Goal: Find specific page/section: Find specific page/section

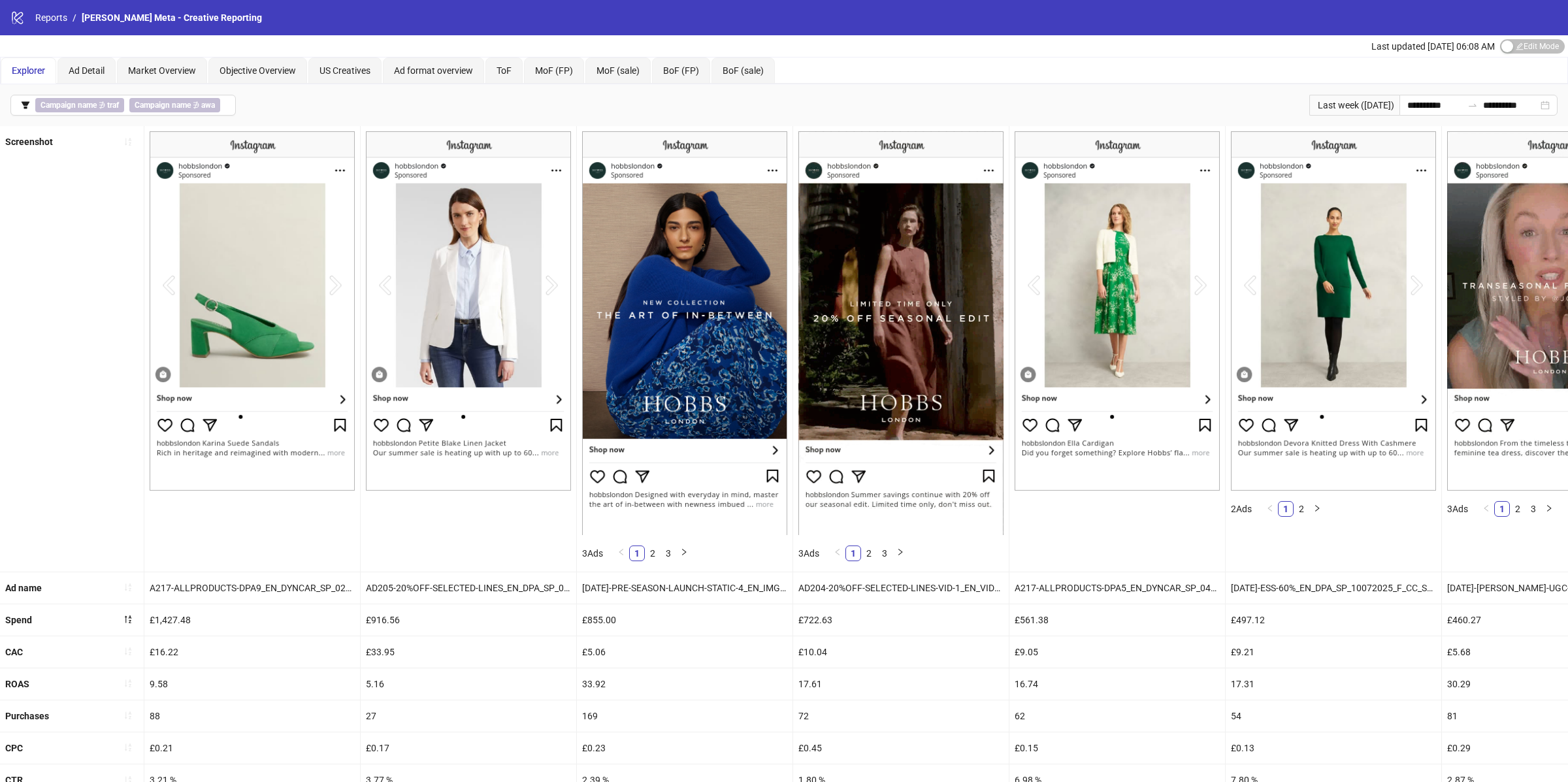
scroll to position [69, 0]
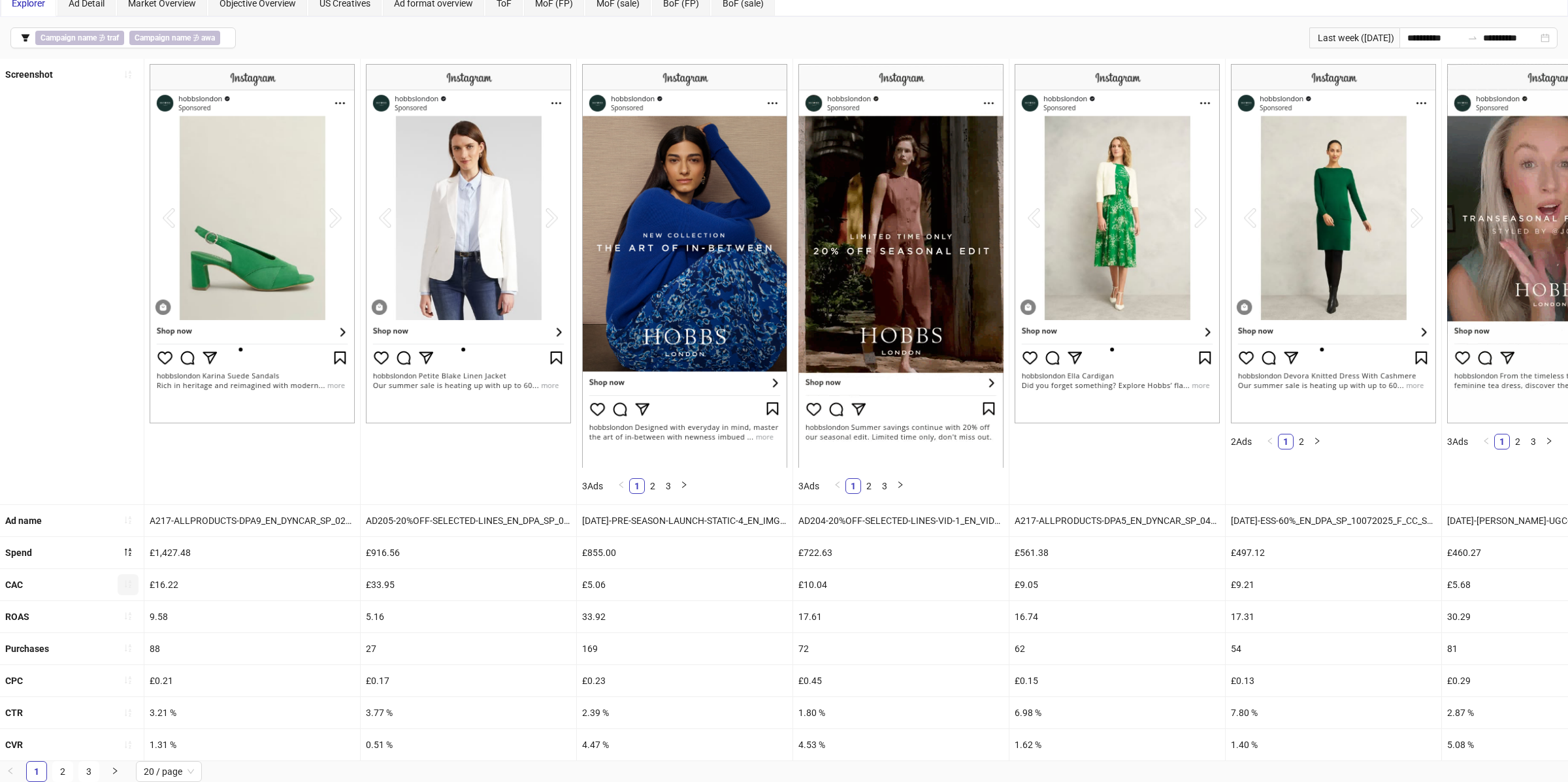
click at [134, 582] on button "button" at bounding box center [128, 585] width 21 height 21
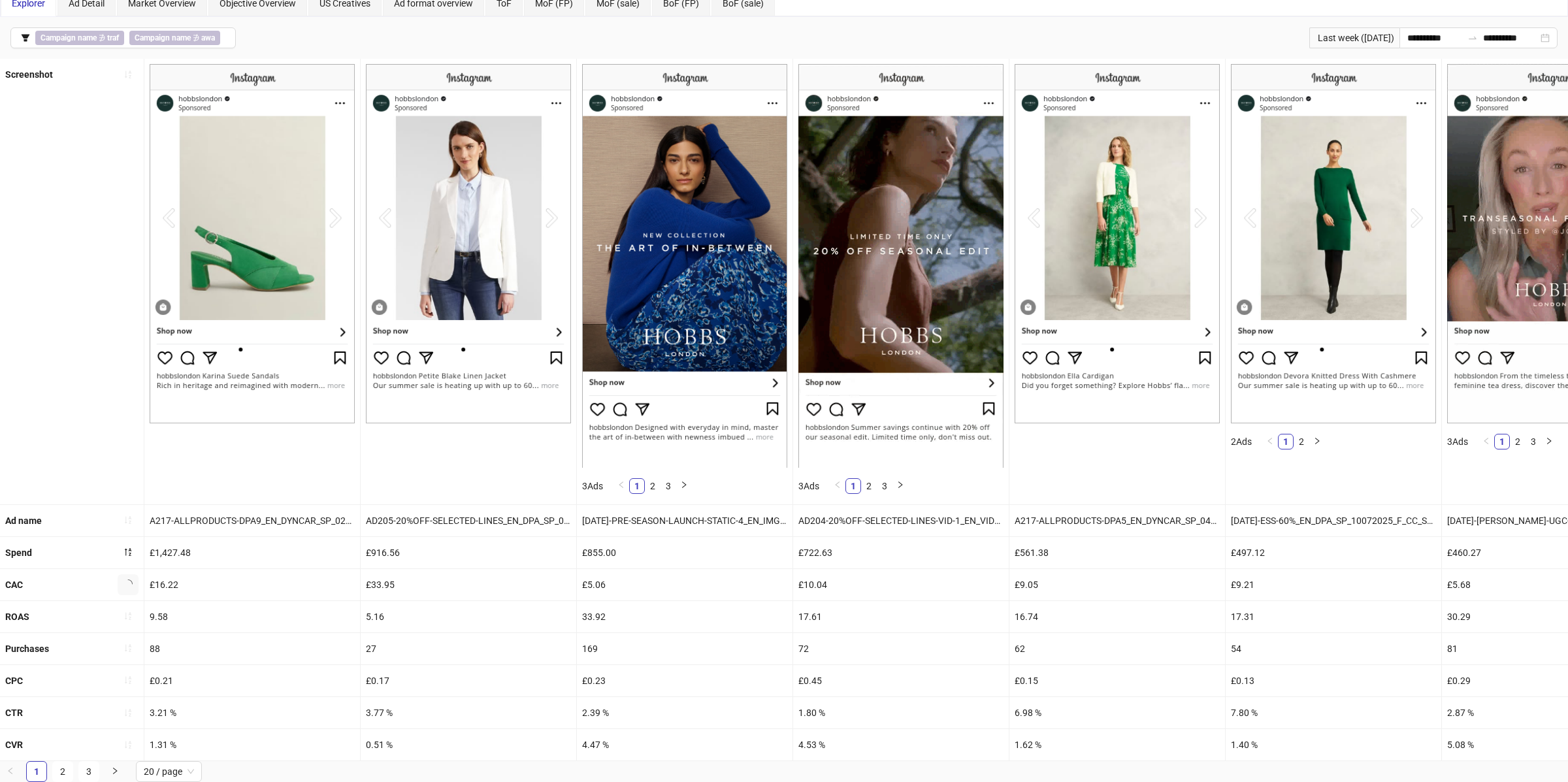
scroll to position [0, 0]
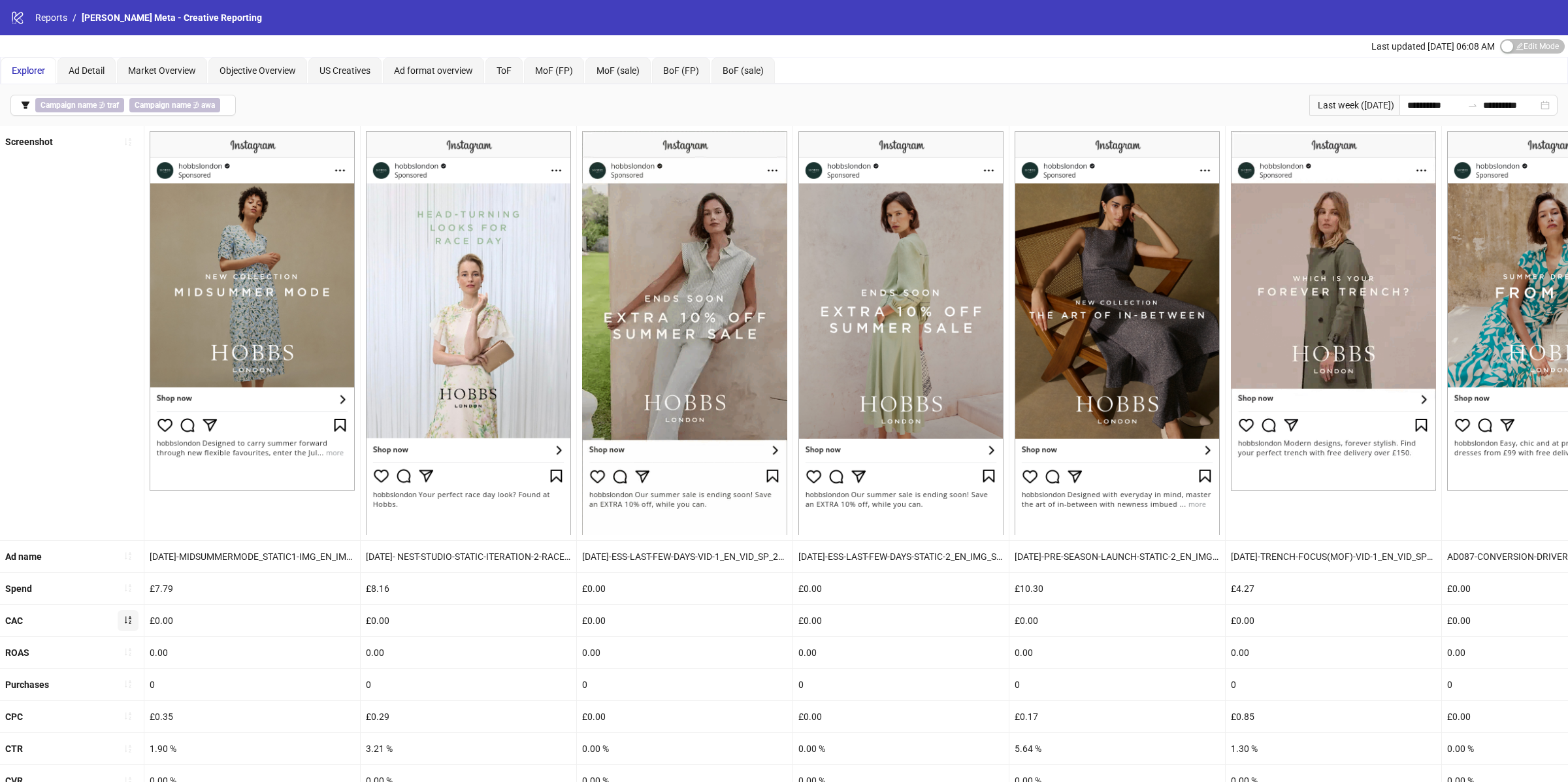
click at [128, 620] on icon "sort-ascending" at bounding box center [128, 619] width 9 height 9
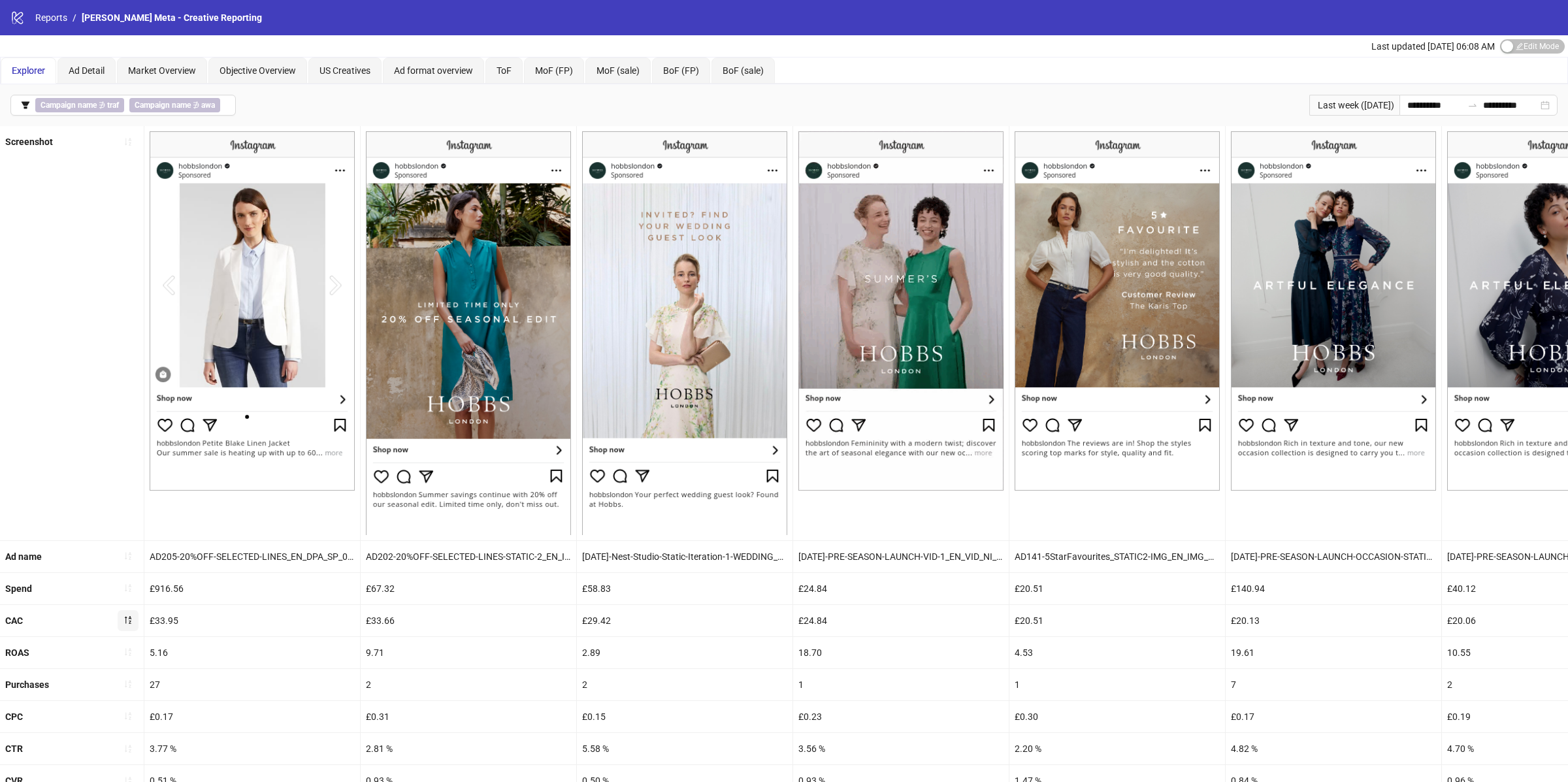
scroll to position [38, 0]
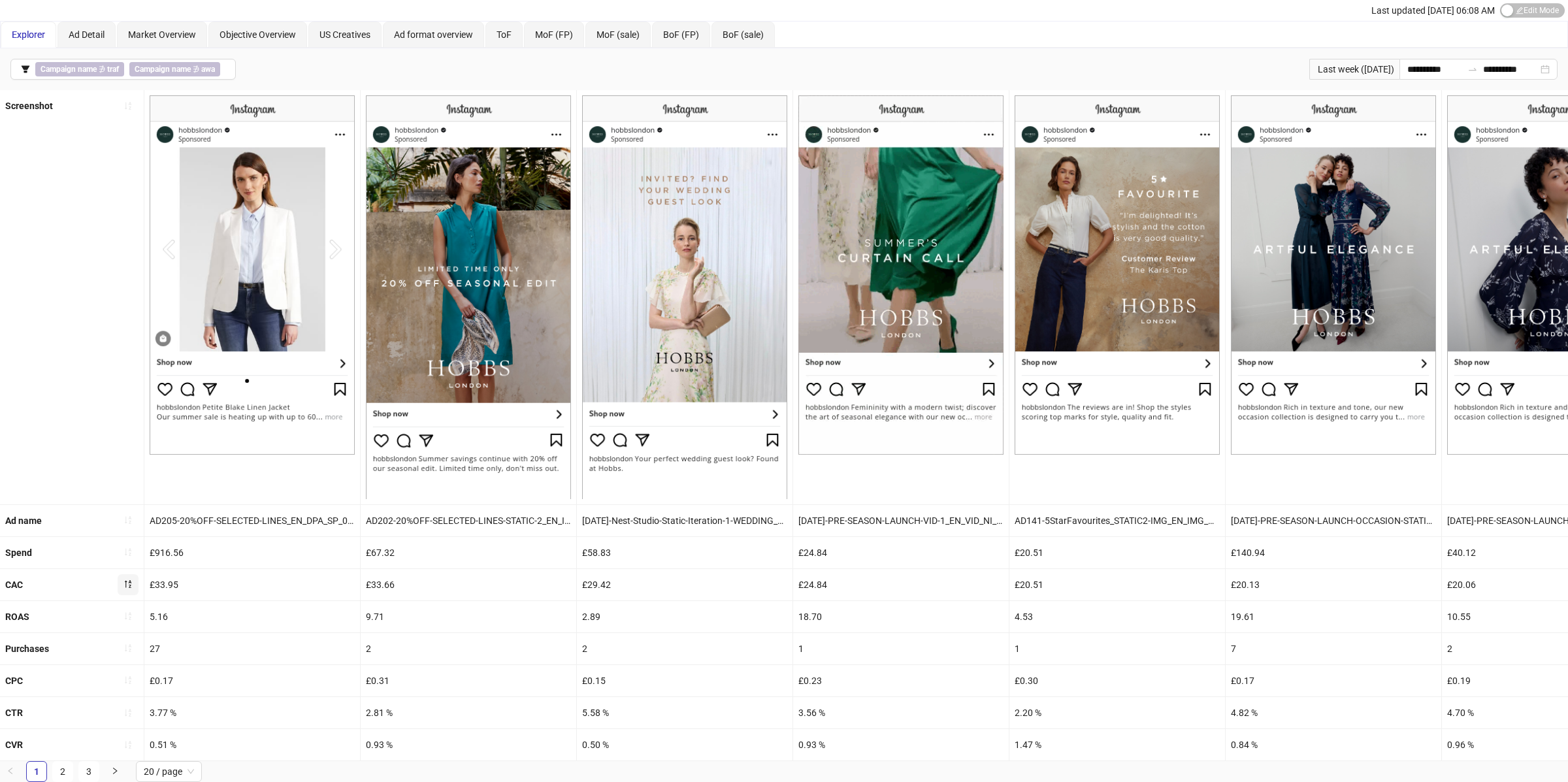
click at [380, 582] on div "£33.66" at bounding box center [469, 585] width 215 height 31
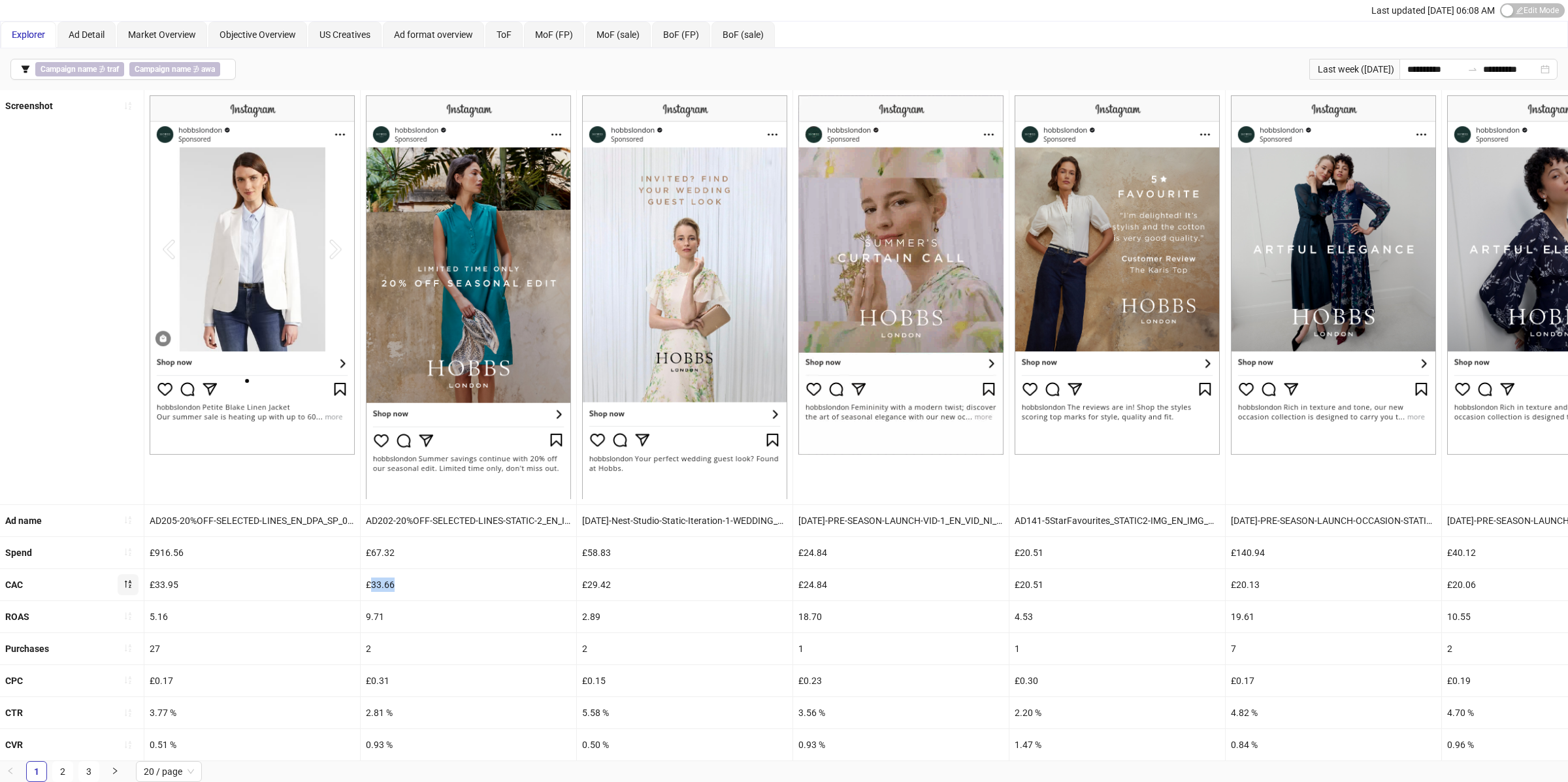
click at [380, 582] on div "£33.66" at bounding box center [469, 585] width 215 height 31
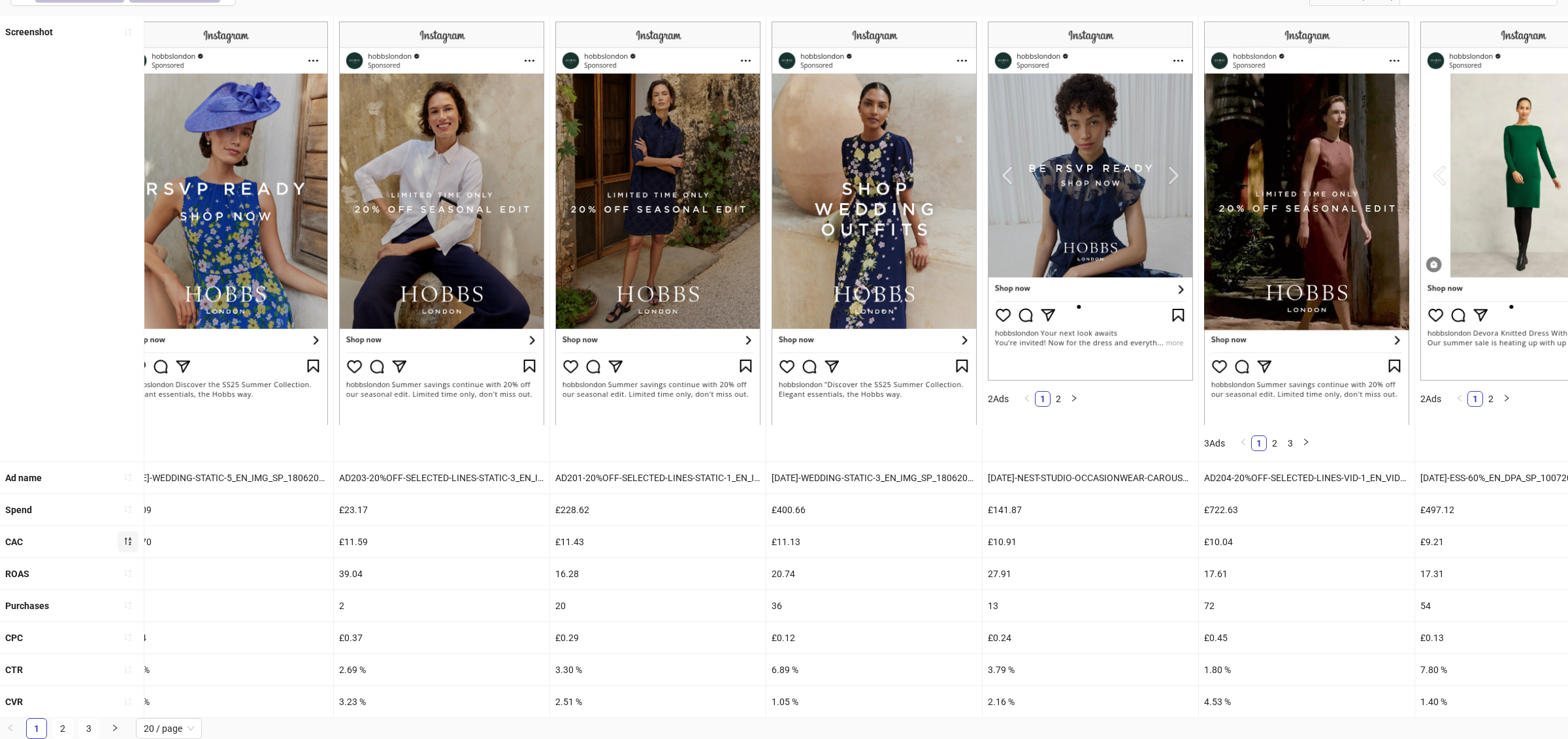
scroll to position [0, 2150]
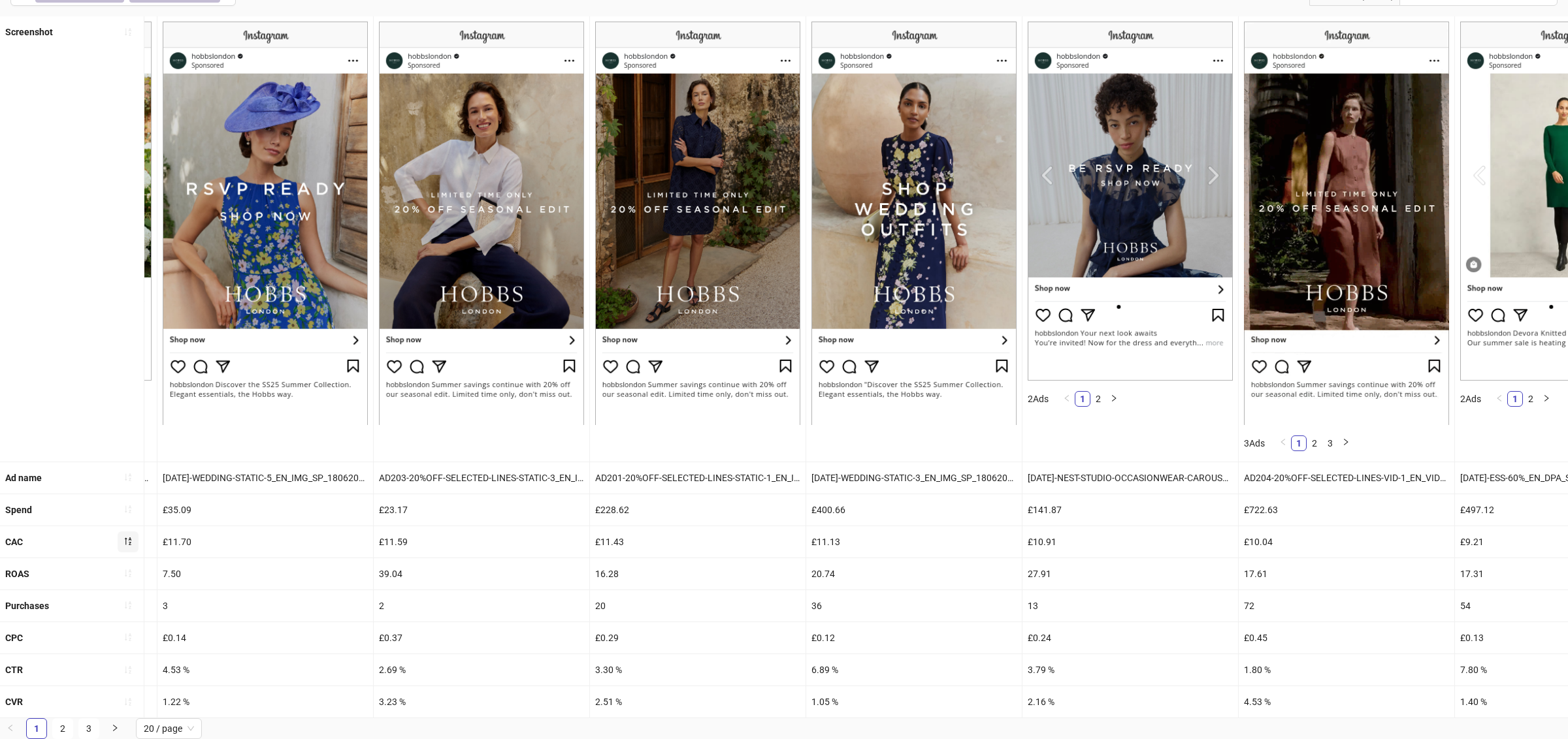
click at [624, 537] on div "£11.43" at bounding box center [698, 542] width 215 height 31
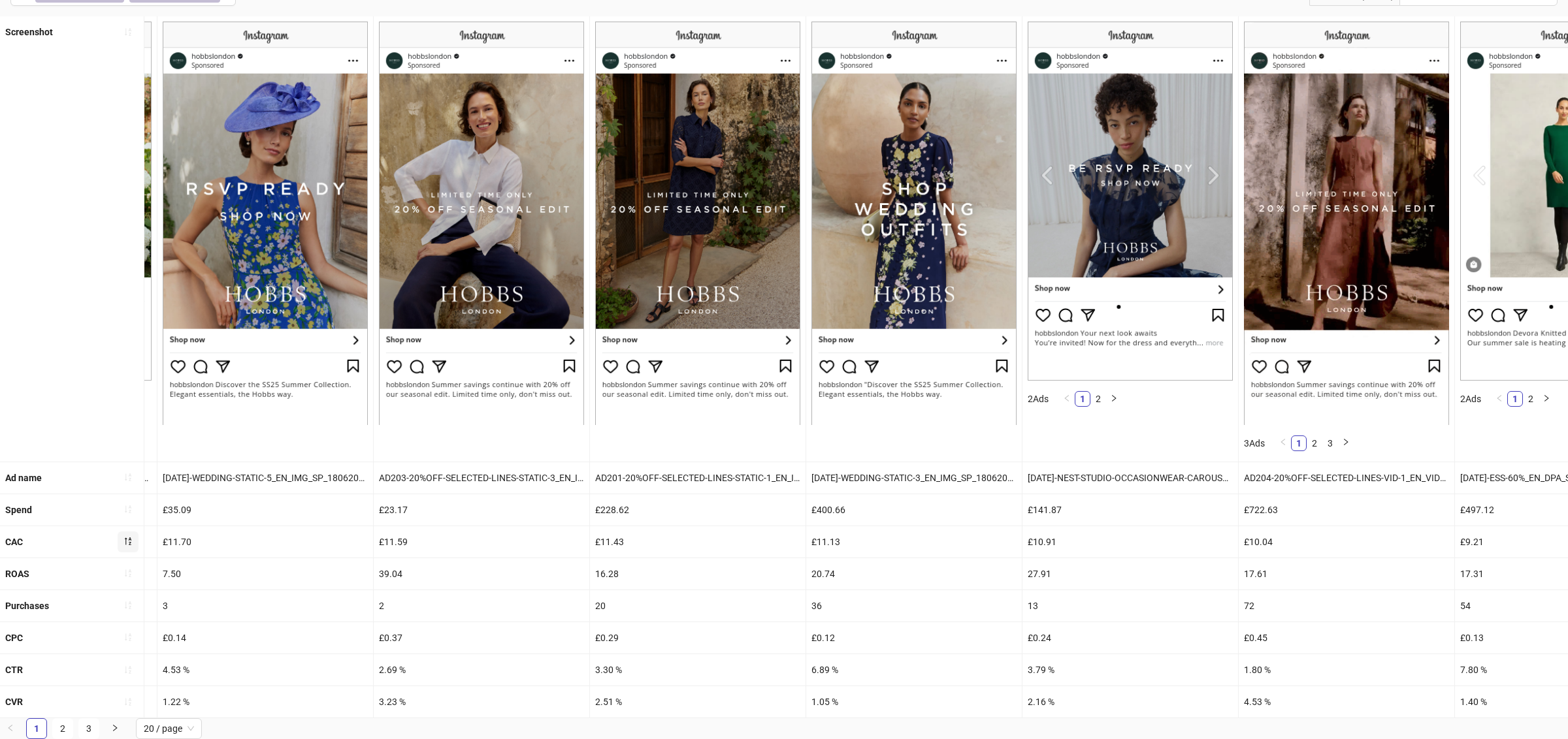
click at [624, 537] on div "£11.43" at bounding box center [698, 542] width 215 height 31
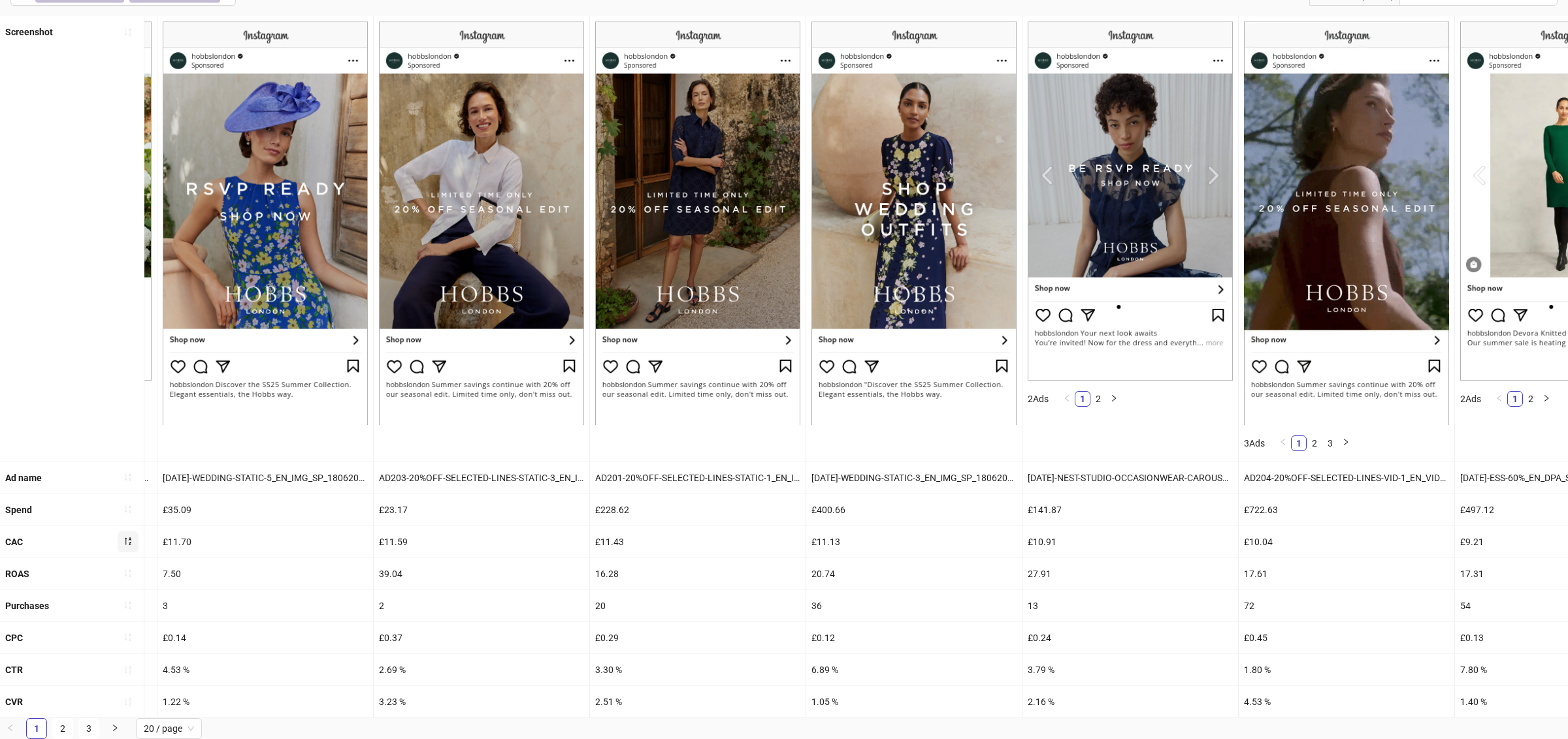
click at [607, 540] on div "£11.43" at bounding box center [698, 542] width 215 height 31
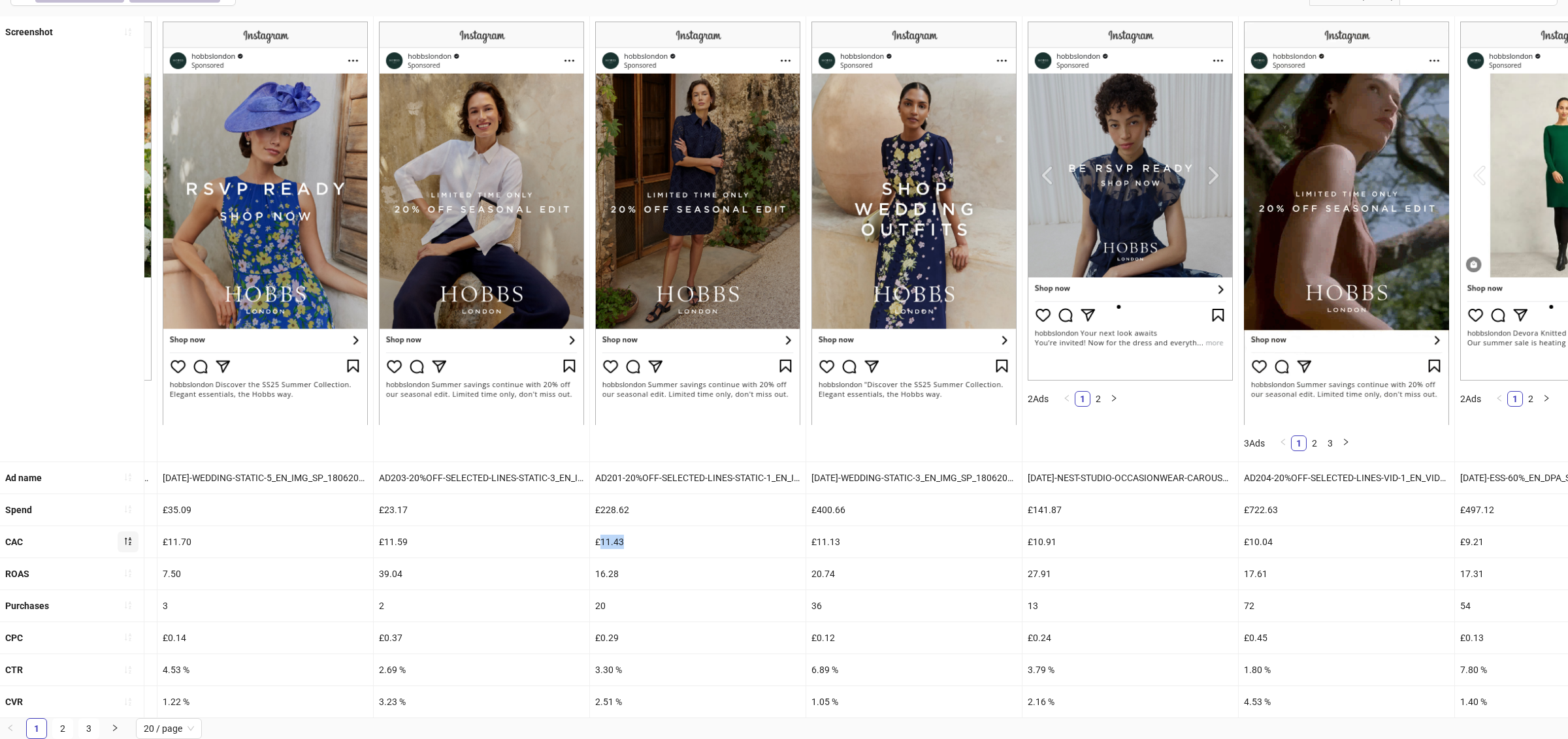
click at [607, 540] on div "£11.43" at bounding box center [698, 542] width 215 height 31
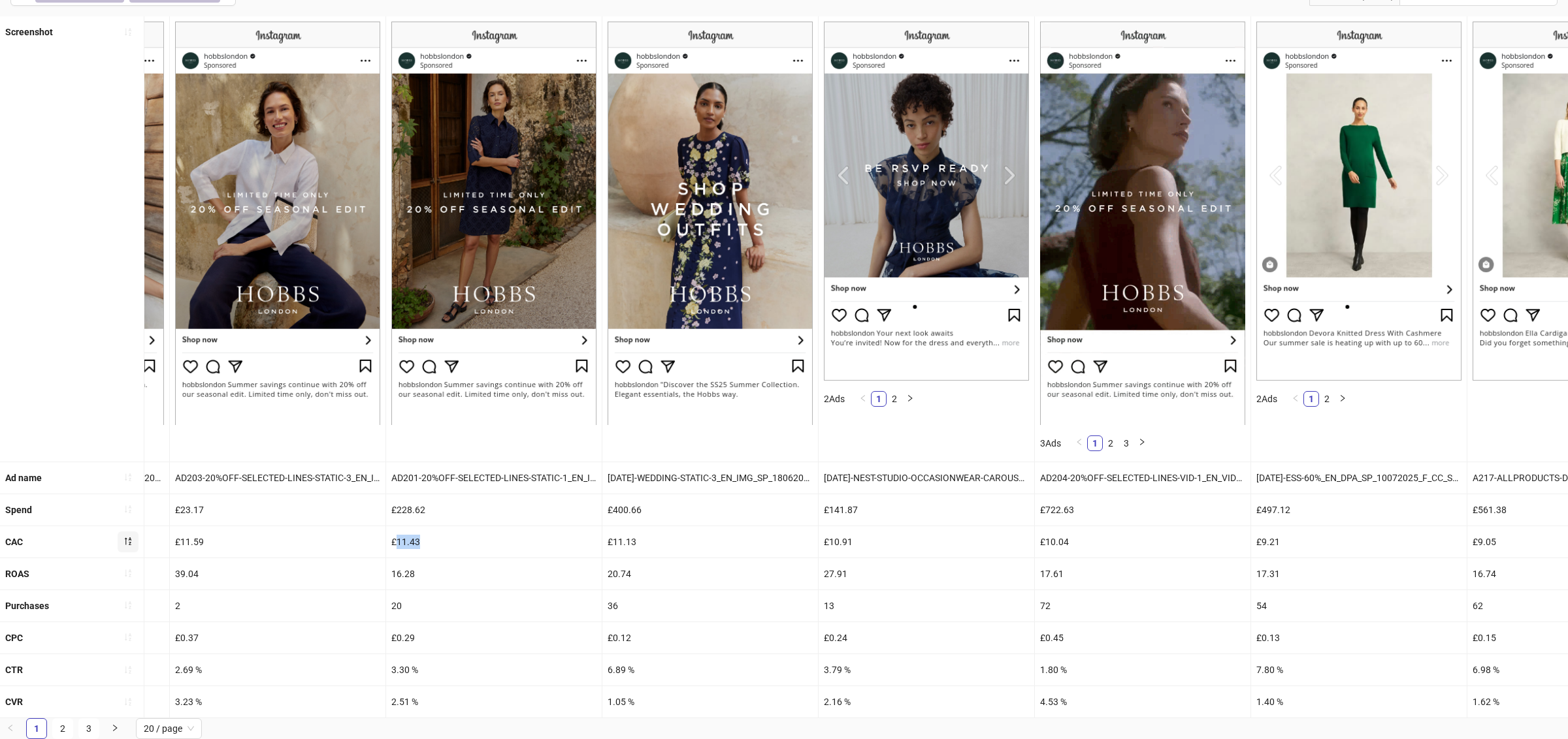
scroll to position [0, 2368]
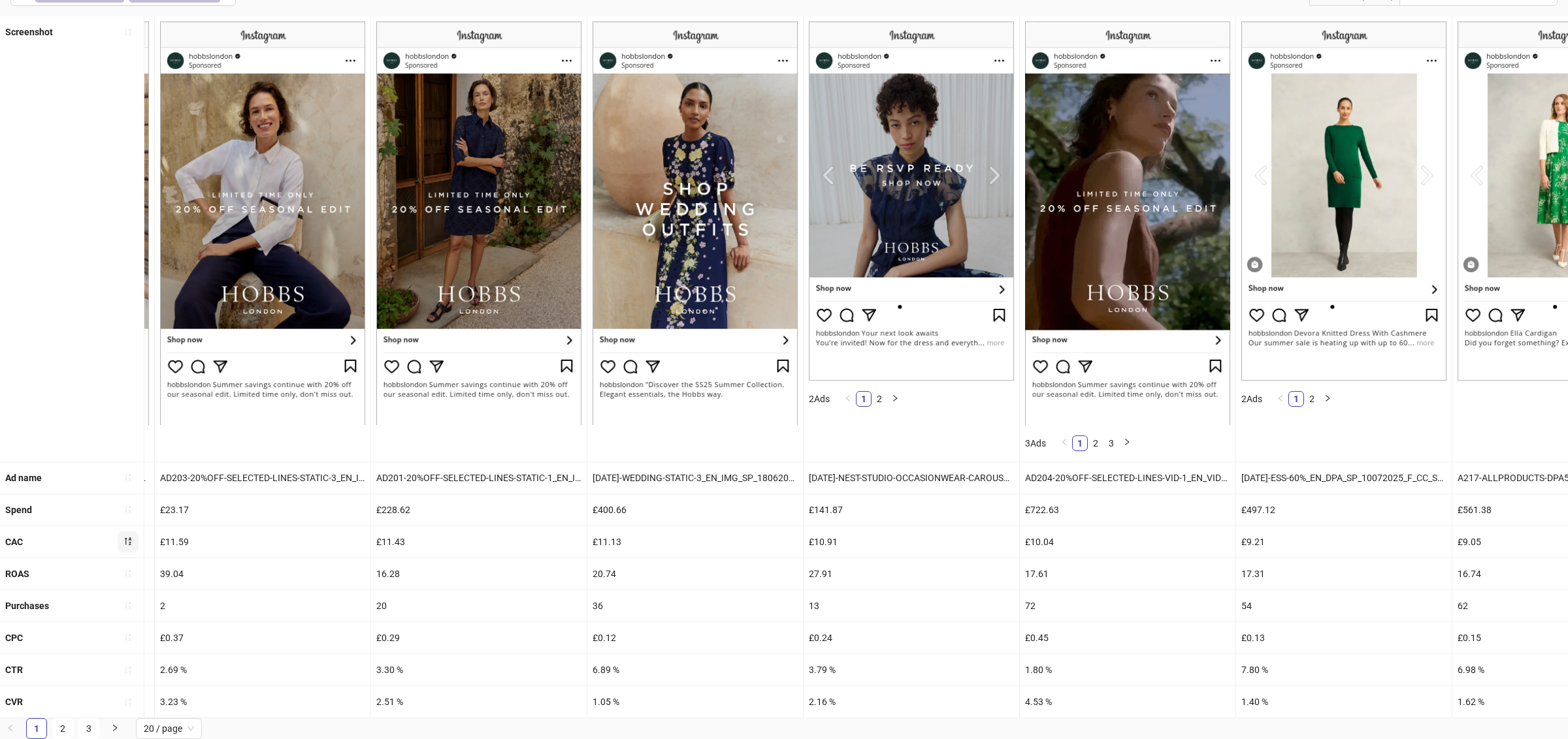
click at [1047, 544] on div "£10.04" at bounding box center [1128, 542] width 215 height 31
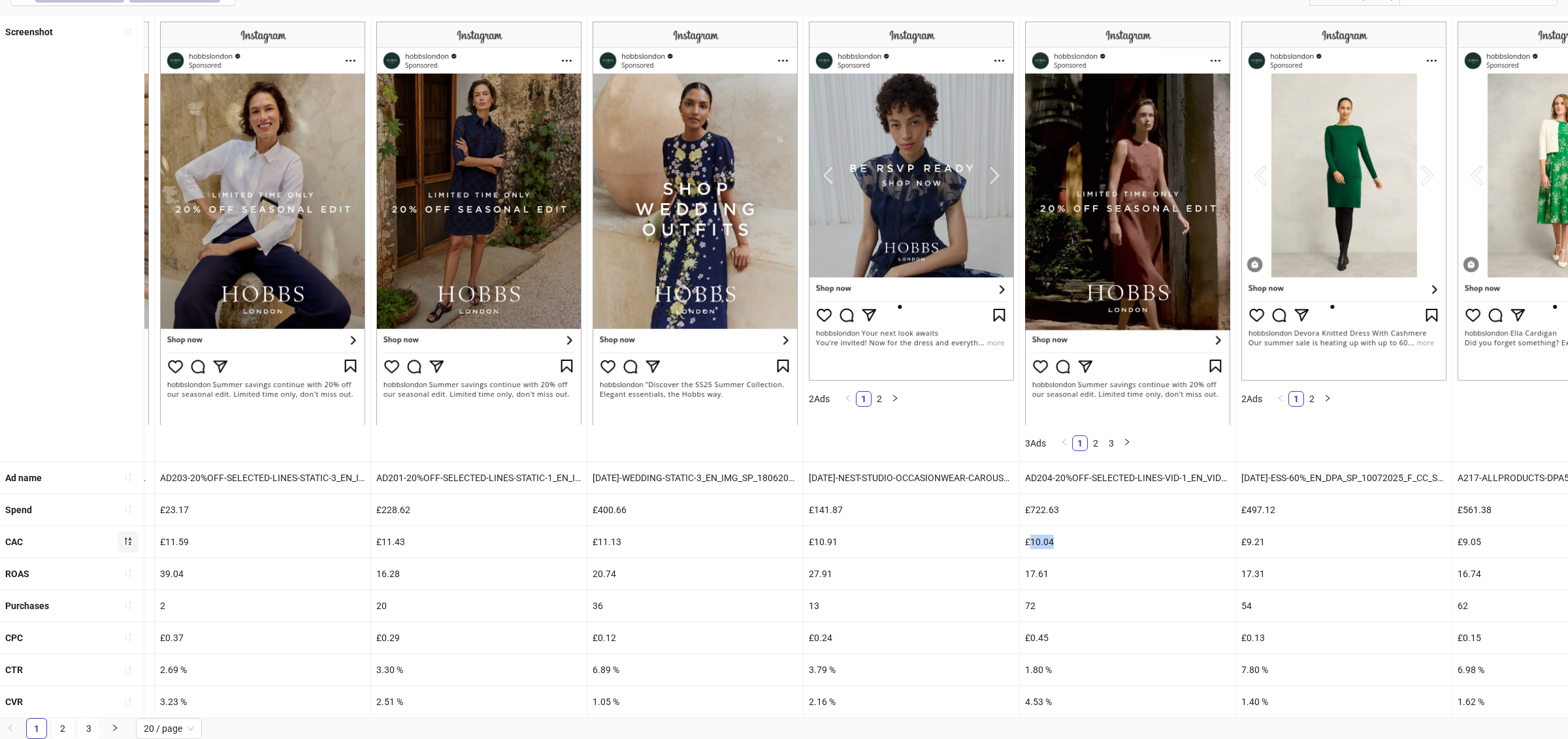
click at [1047, 544] on div "£10.04" at bounding box center [1128, 542] width 215 height 31
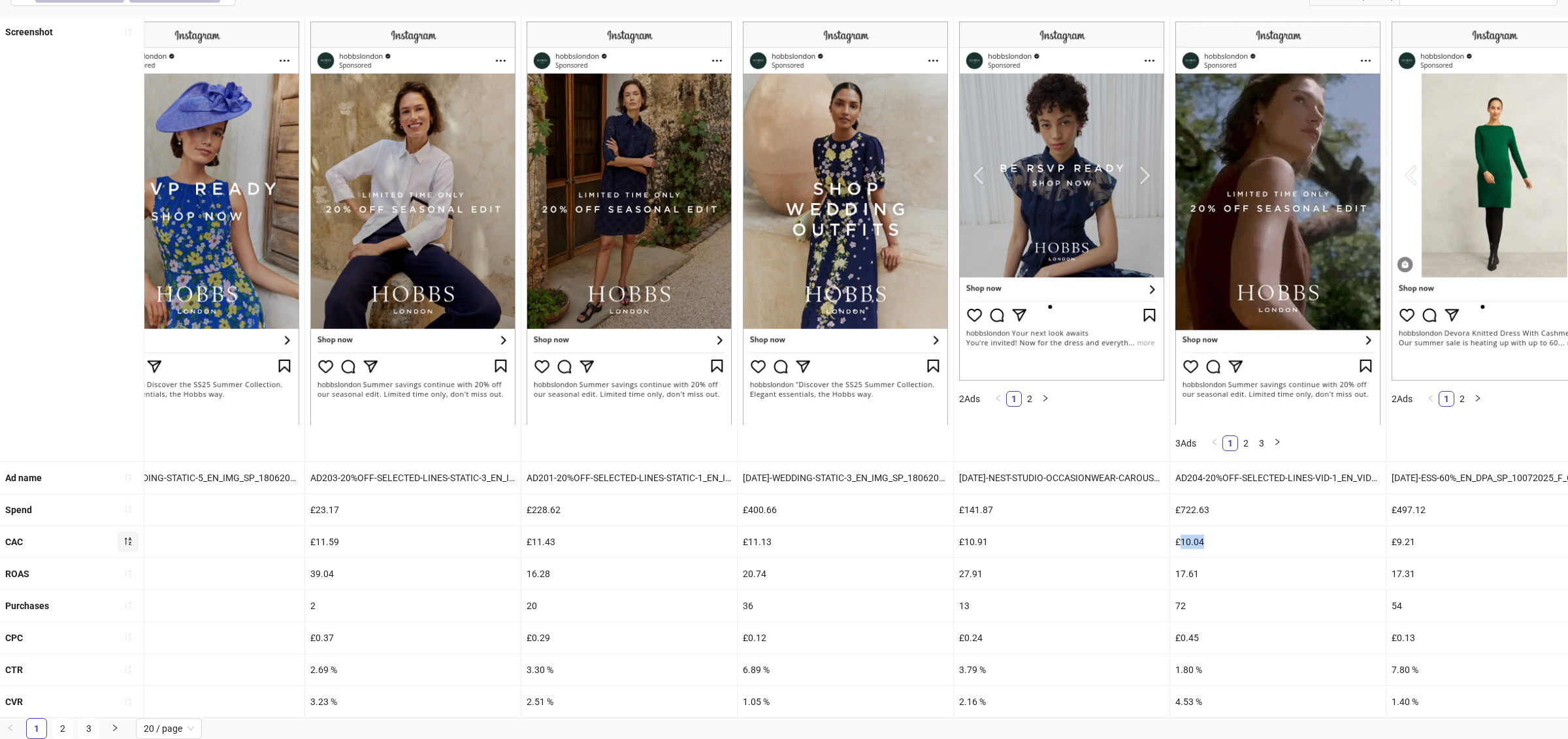
scroll to position [0, 2199]
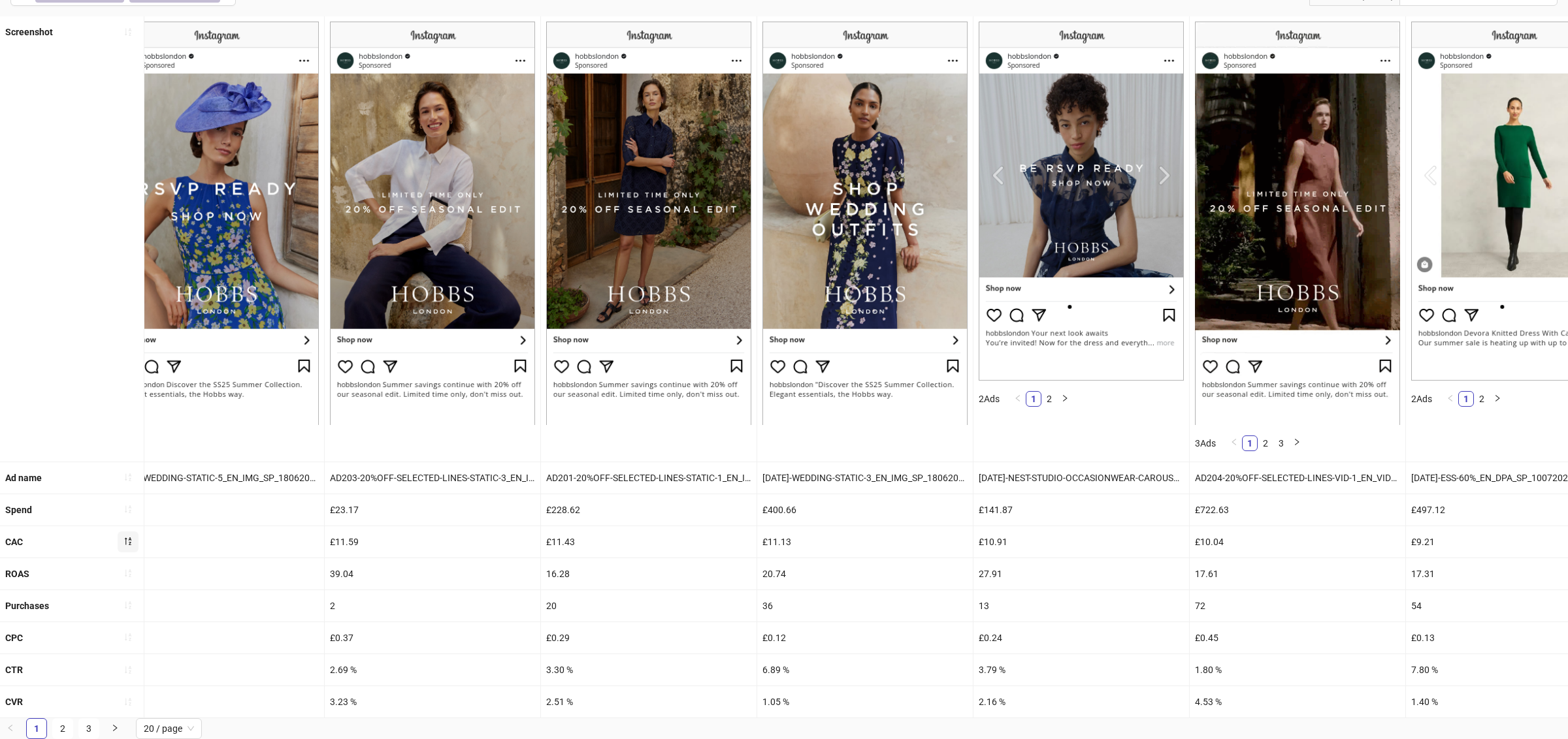
click at [562, 541] on div "£11.43" at bounding box center [649, 542] width 215 height 31
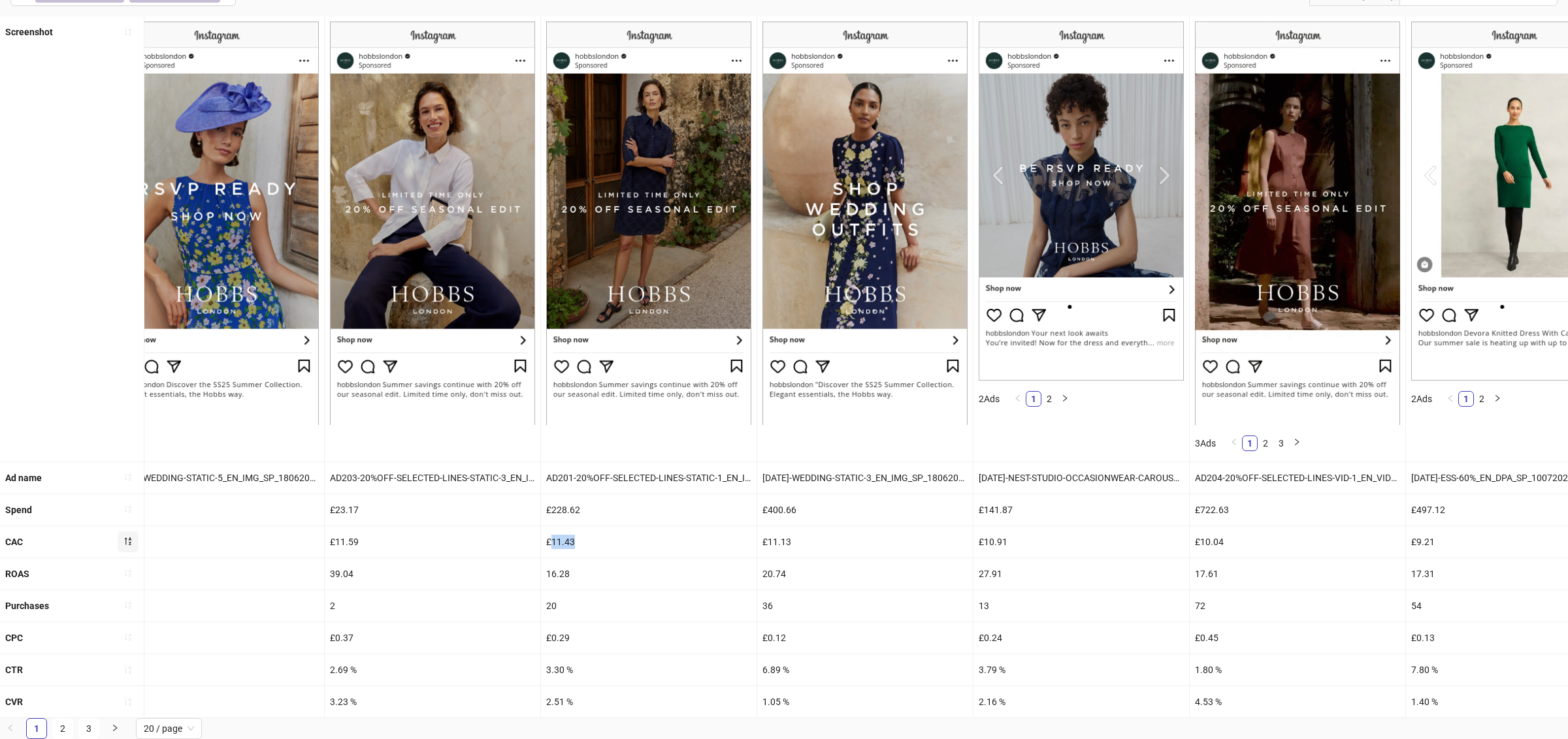
click at [562, 541] on div "£11.43" at bounding box center [649, 542] width 215 height 31
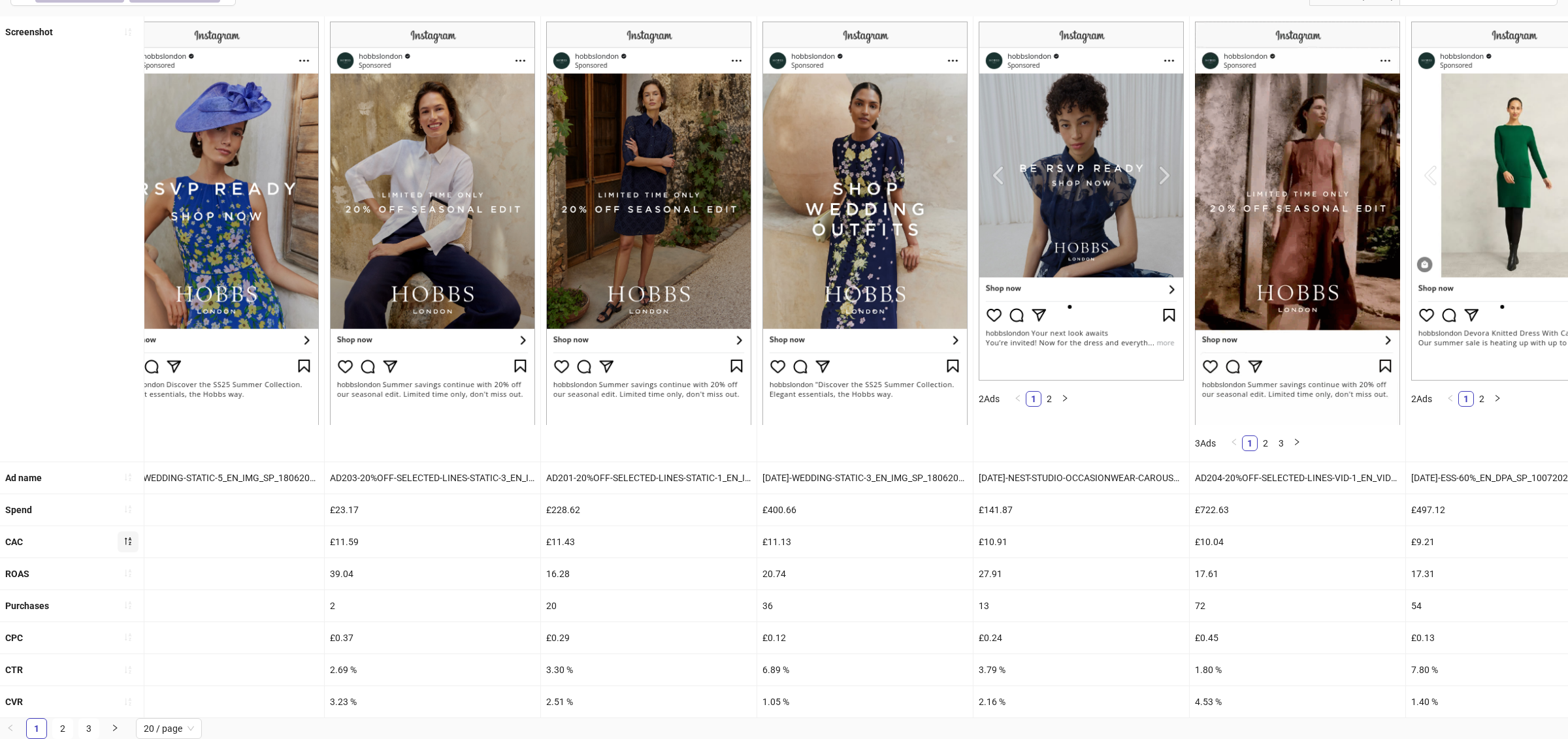
click at [560, 572] on div "16.28" at bounding box center [649, 574] width 215 height 31
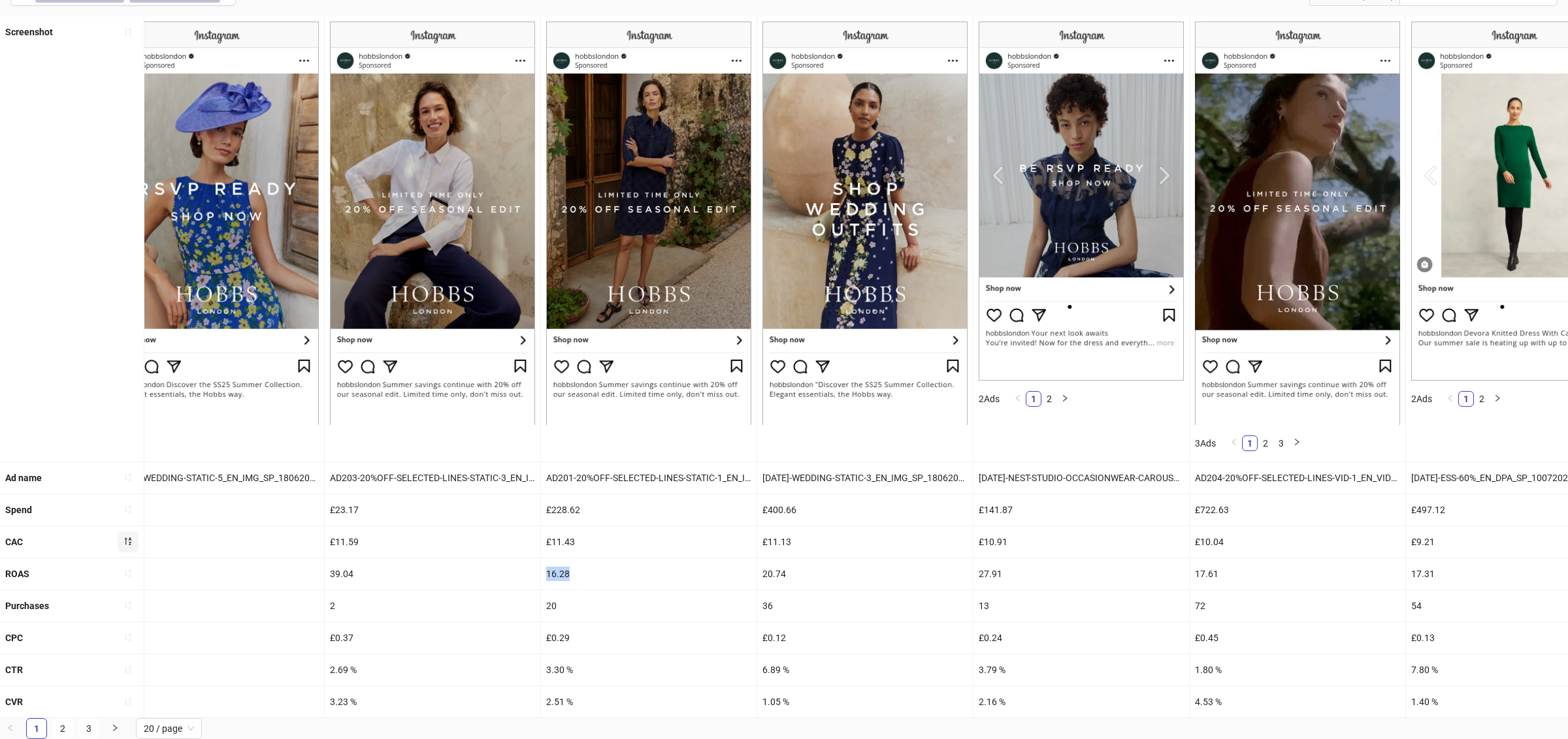
click at [560, 572] on div "16.28" at bounding box center [649, 574] width 215 height 31
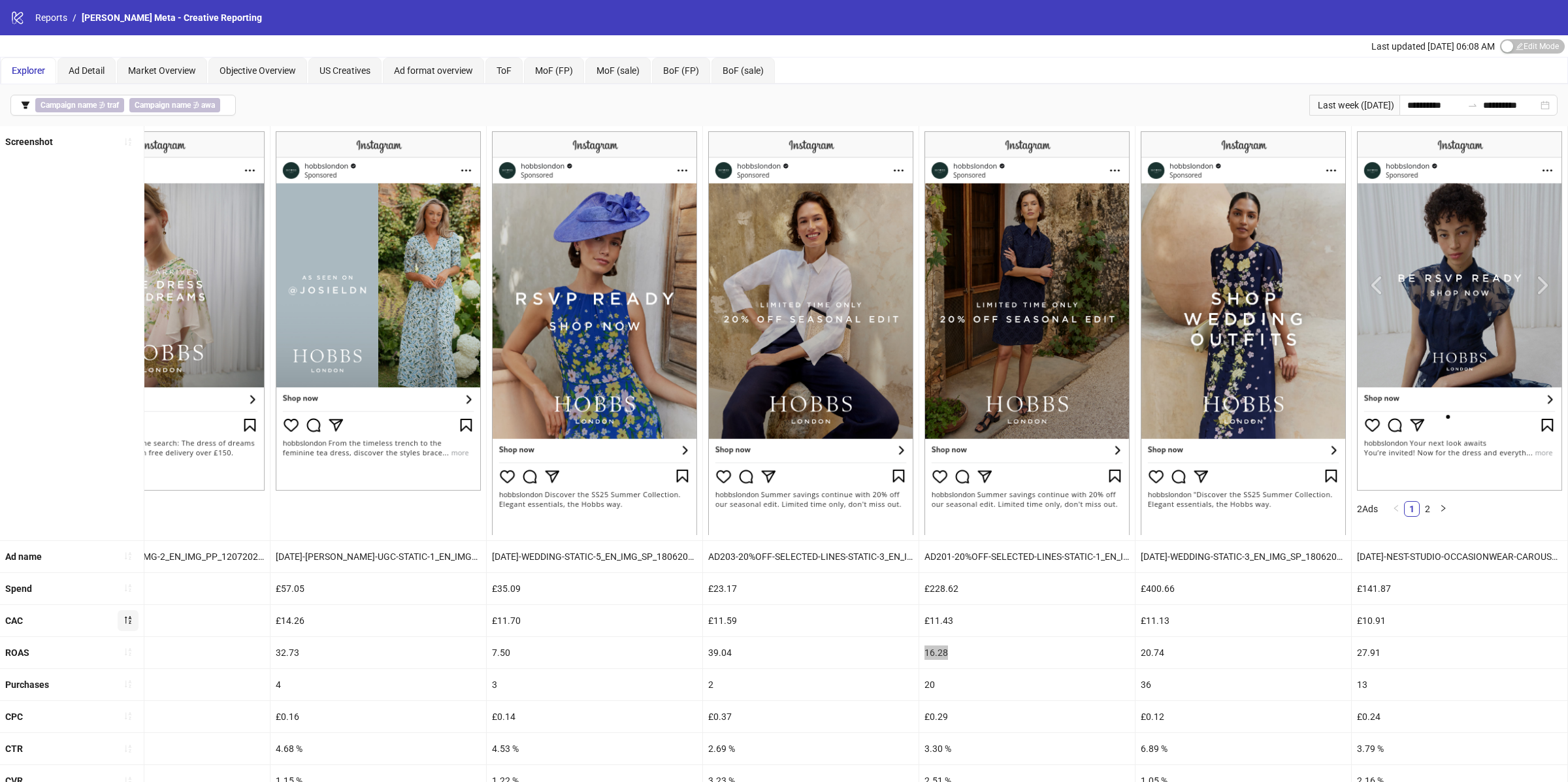
scroll to position [0, 1821]
